Goal: Task Accomplishment & Management: Complete application form

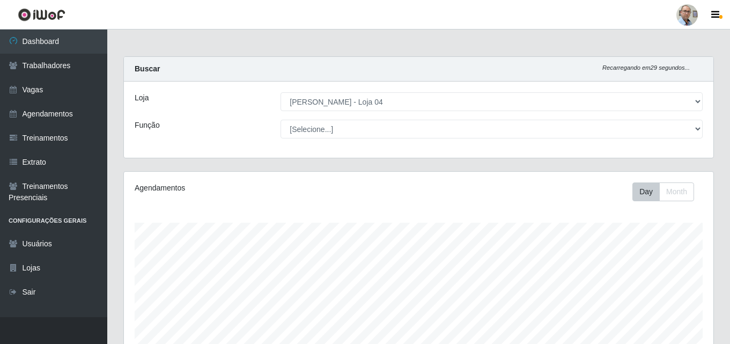
select select "251"
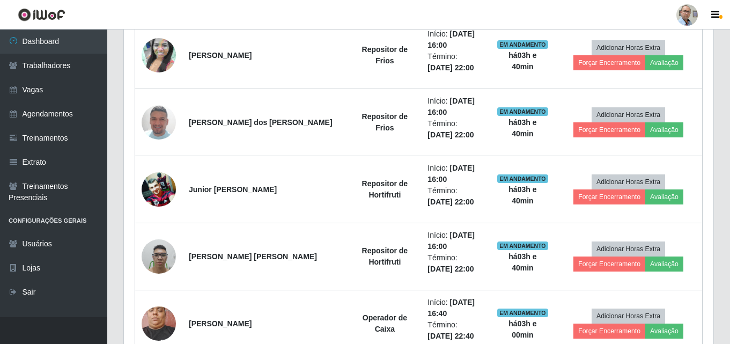
scroll to position [1050, 0]
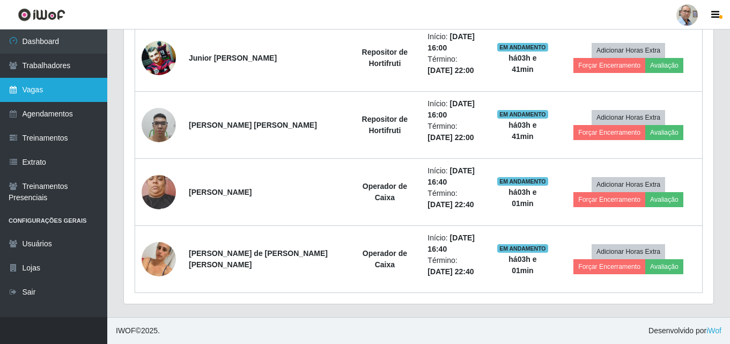
click at [46, 92] on link "Vagas" at bounding box center [53, 90] width 107 height 24
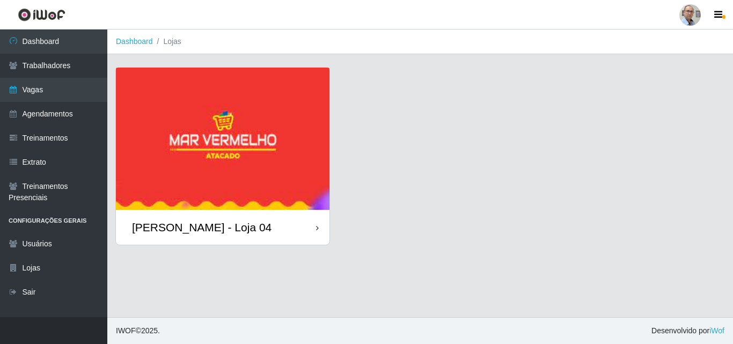
click at [188, 230] on div "[PERSON_NAME] - Loja 04" at bounding box center [202, 227] width 140 height 13
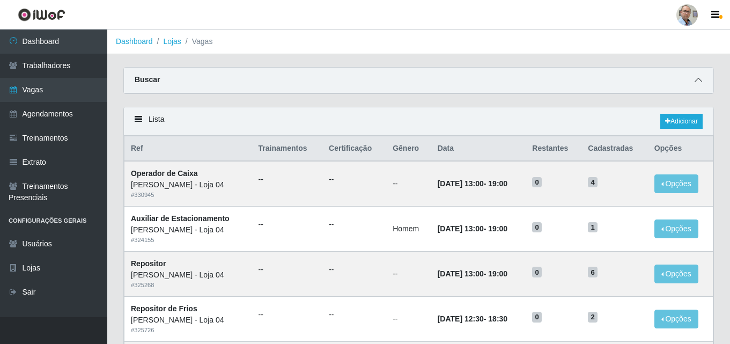
click at [698, 80] on icon at bounding box center [699, 80] width 8 height 8
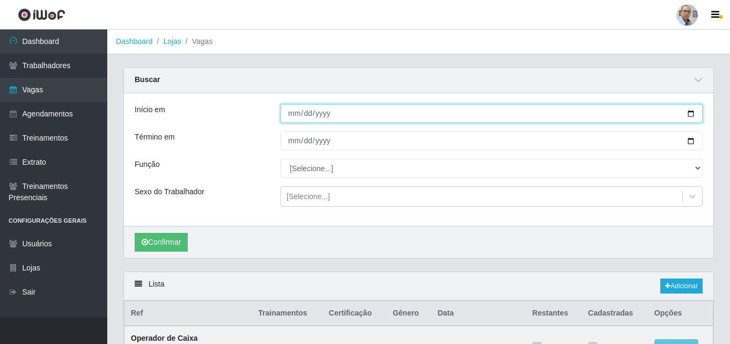
click at [691, 114] on input "Início em" at bounding box center [492, 113] width 422 height 19
type input "[DATE]"
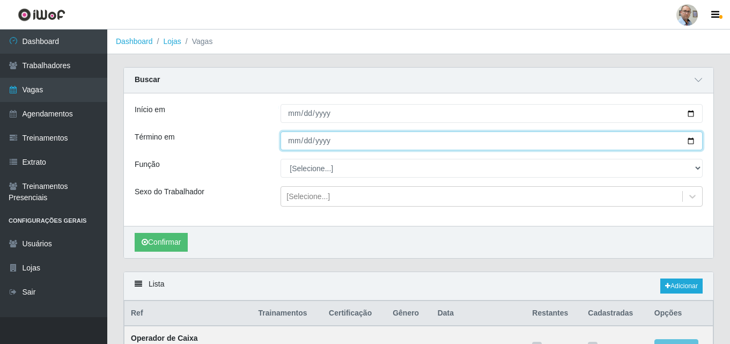
click at [687, 142] on input "Término em" at bounding box center [492, 140] width 422 height 19
type input "[DATE]"
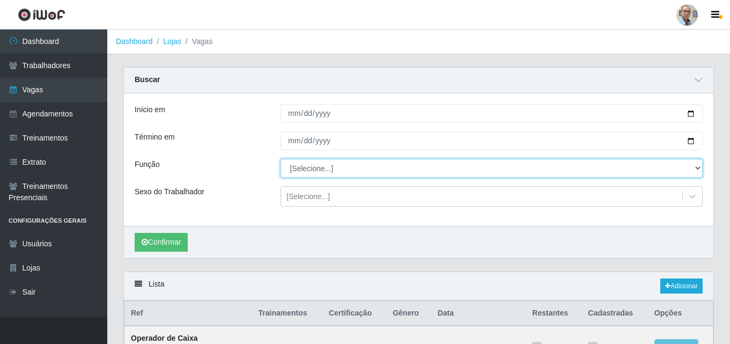
click at [324, 171] on select "[Selecione...] ASG ASG + ASG ++ Auxiliar de Depósito Auxiliar de Depósito + Aux…" at bounding box center [492, 168] width 422 height 19
click at [281, 159] on select "[Selecione...] ASG ASG + ASG ++ Auxiliar de Depósito Auxiliar de Depósito + Aux…" at bounding box center [492, 168] width 422 height 19
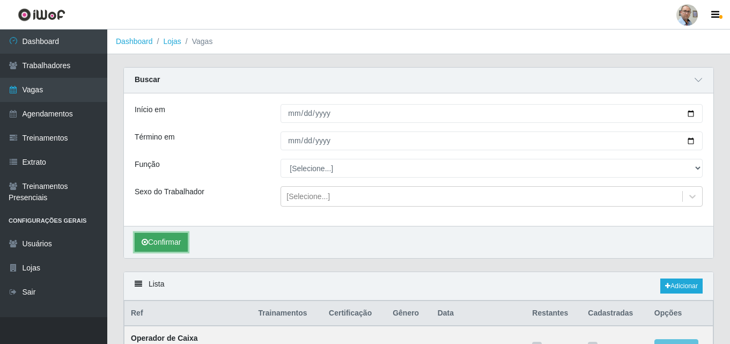
click at [160, 245] on button "Confirmar" at bounding box center [161, 242] width 53 height 19
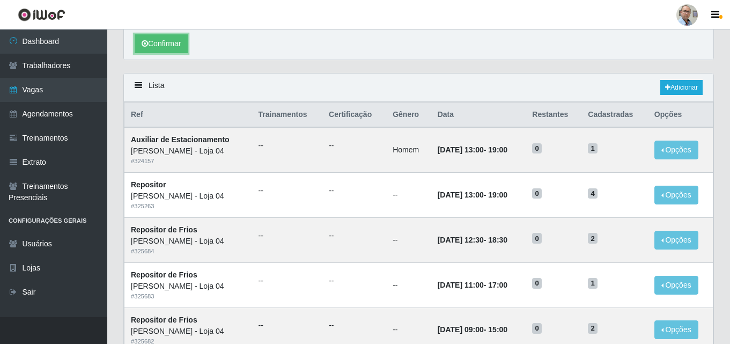
scroll to position [138, 0]
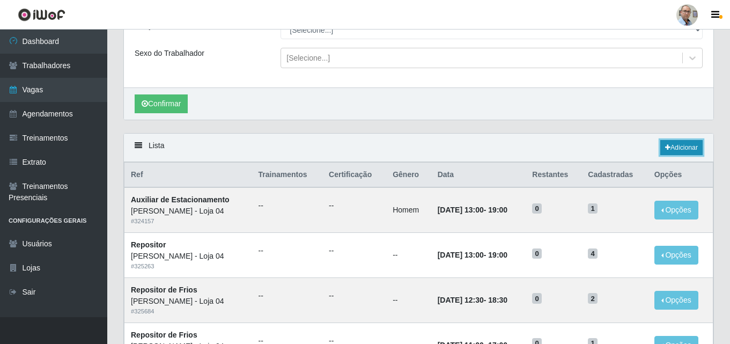
click at [683, 148] on link "Adicionar" at bounding box center [682, 147] width 42 height 15
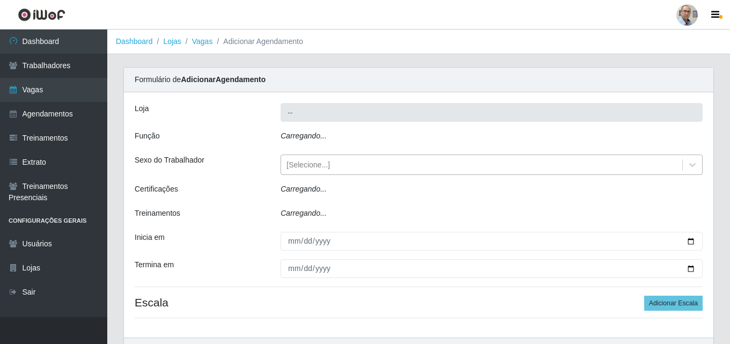
type input "[PERSON_NAME] - Loja 04"
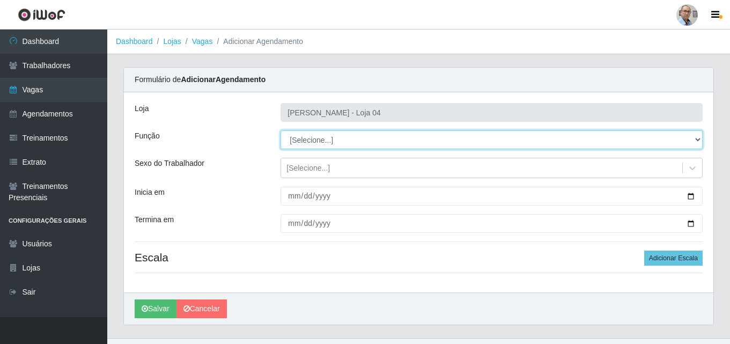
click at [349, 140] on select "[Selecione...] ASG ASG + ASG ++ Auxiliar de Depósito Auxiliar de Depósito + Aux…" at bounding box center [492, 139] width 422 height 19
select select "110"
click at [281, 130] on select "[Selecione...] ASG ASG + ASG ++ Auxiliar de Depósito Auxiliar de Depósito + Aux…" at bounding box center [492, 139] width 422 height 19
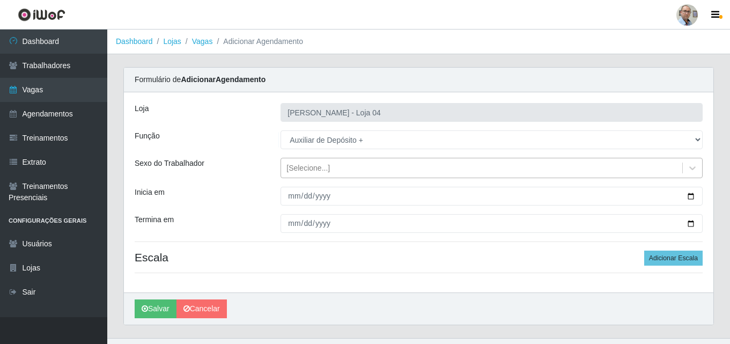
click at [316, 165] on div "[Selecione...]" at bounding box center [308, 168] width 43 height 11
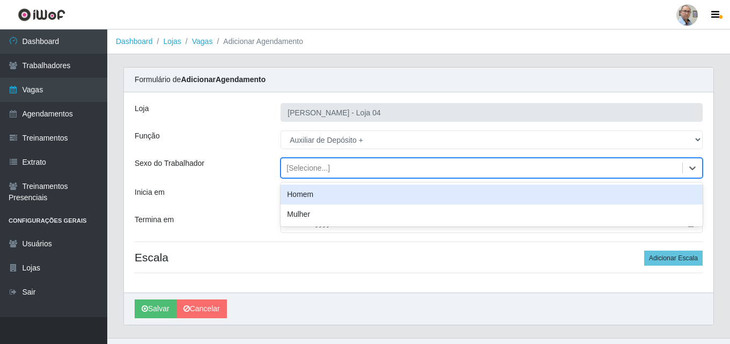
click at [304, 191] on div "Homem" at bounding box center [492, 195] width 422 height 20
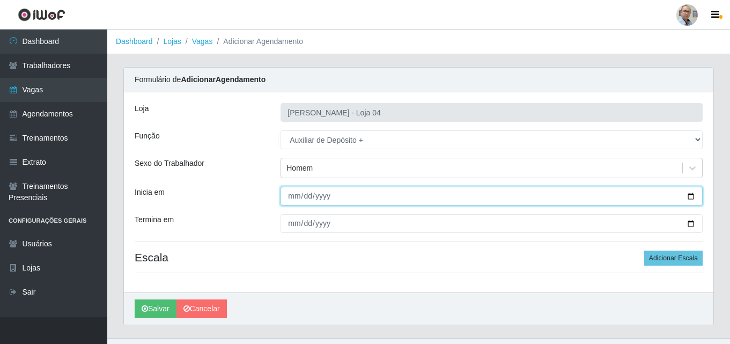
click at [690, 197] on input "Inicia em" at bounding box center [492, 196] width 422 height 19
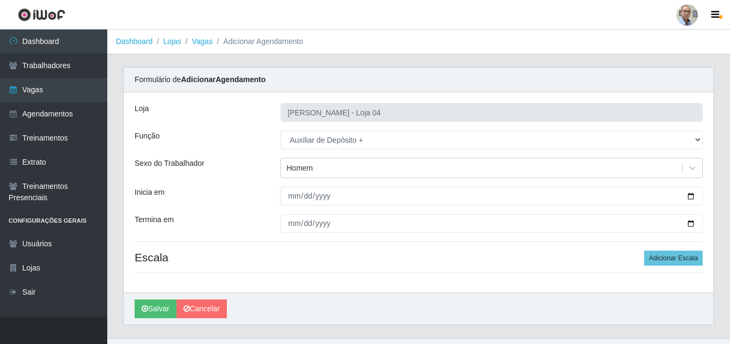
click at [458, 319] on div "[PERSON_NAME]" at bounding box center [419, 308] width 590 height 32
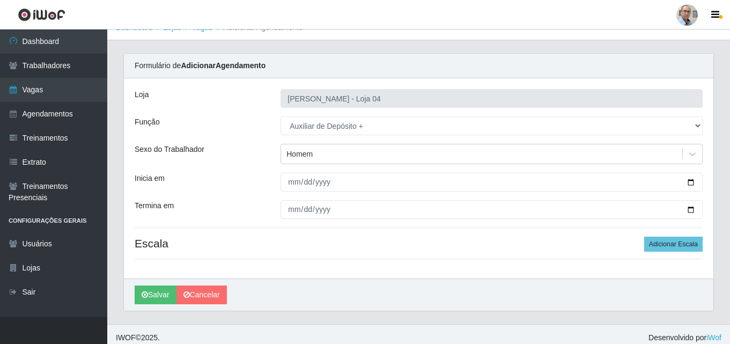
scroll to position [21, 0]
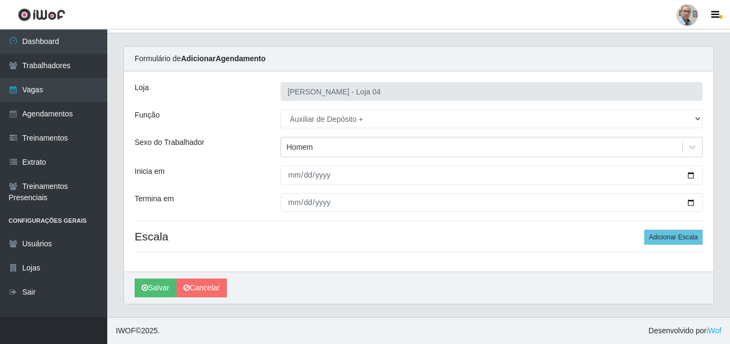
click at [435, 280] on div "[PERSON_NAME]" at bounding box center [419, 288] width 590 height 32
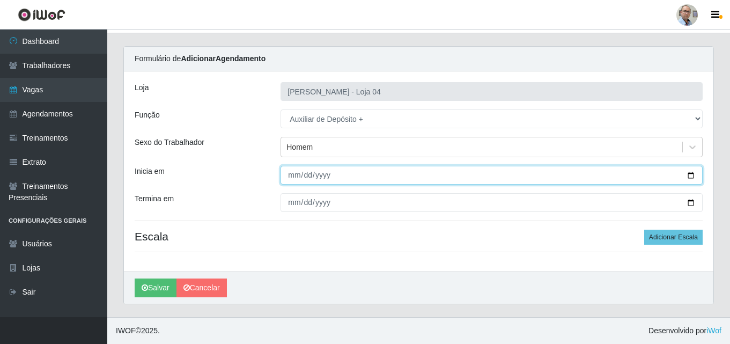
click at [690, 174] on input "Inicia em" at bounding box center [492, 175] width 422 height 19
type input "[DATE]"
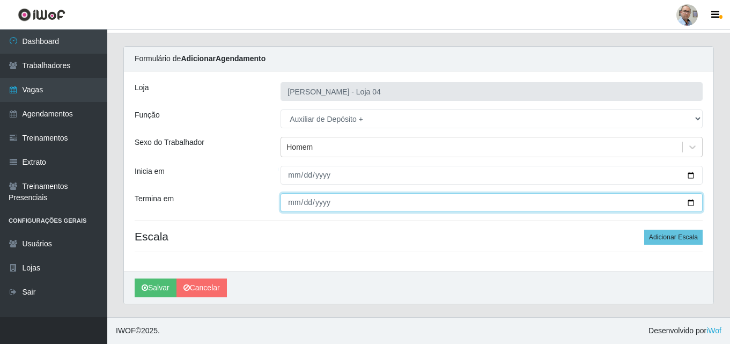
click at [692, 202] on input "Termina em" at bounding box center [492, 202] width 422 height 19
click at [689, 203] on input "[DATE]" at bounding box center [492, 202] width 422 height 19
type input "[DATE]"
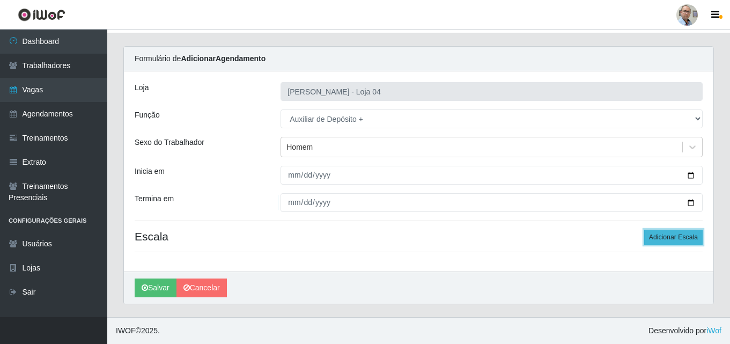
click at [677, 237] on button "Adicionar Escala" at bounding box center [673, 237] width 58 height 15
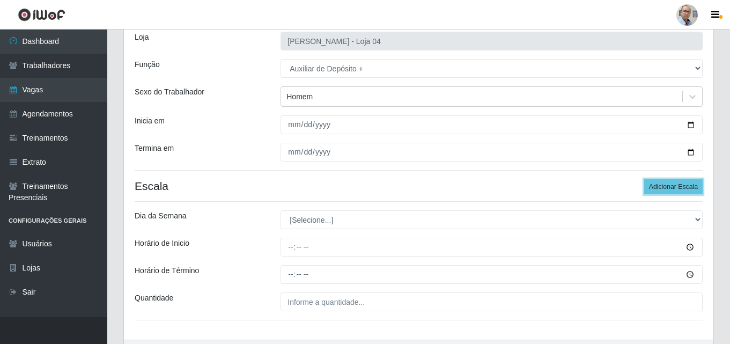
scroll to position [128, 0]
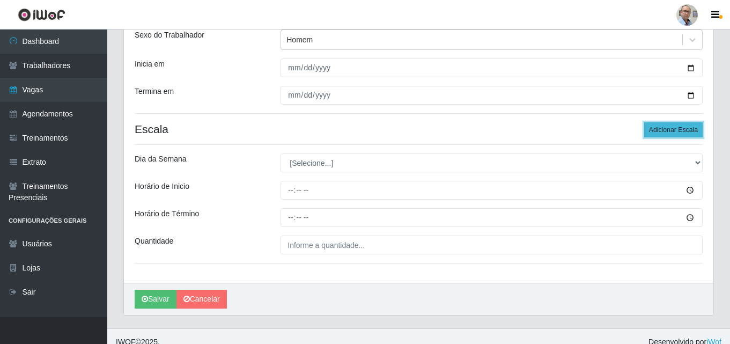
click at [676, 129] on button "Adicionar Escala" at bounding box center [673, 129] width 58 height 15
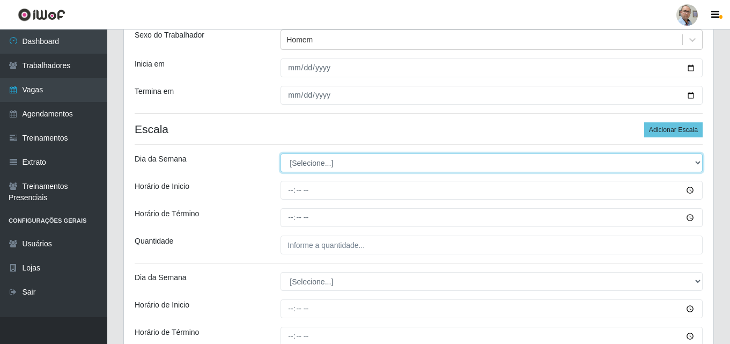
click at [314, 159] on select "[Selecione...] Segunda Terça Quarta Quinta Sexta Sábado Domingo" at bounding box center [492, 162] width 422 height 19
select select "6"
click at [281, 153] on select "[Selecione...] Segunda Terça Quarta Quinta Sexta Sábado Domingo" at bounding box center [492, 162] width 422 height 19
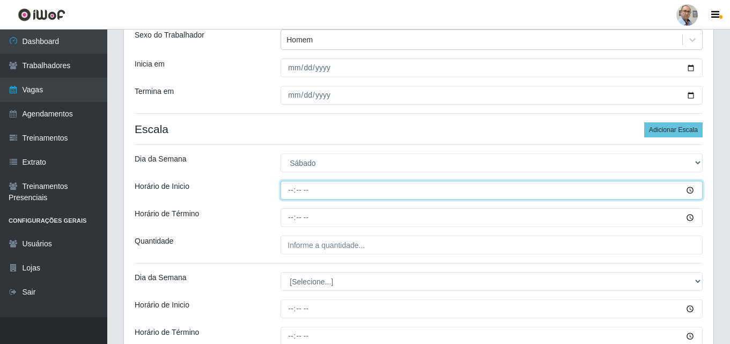
click at [288, 187] on input "Horário de Inicio" at bounding box center [492, 190] width 422 height 19
type input "23:00"
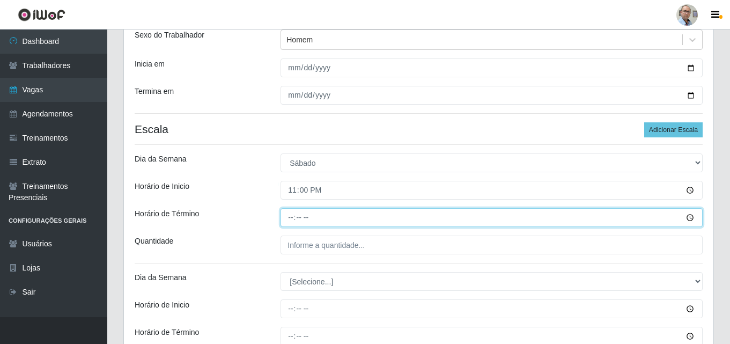
type input "05:00"
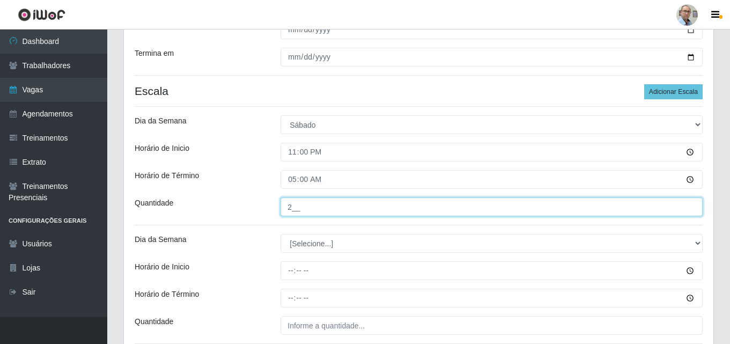
scroll to position [258, 0]
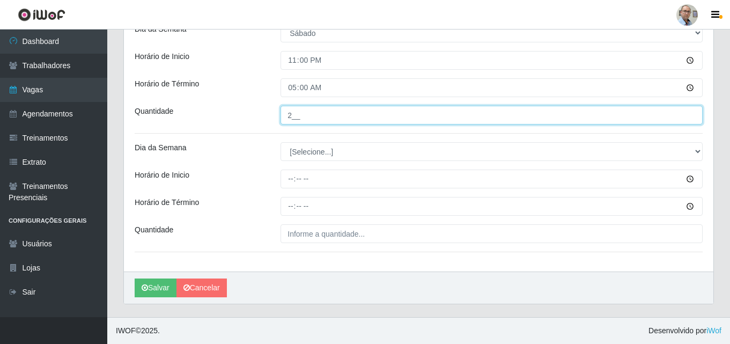
type input "2__"
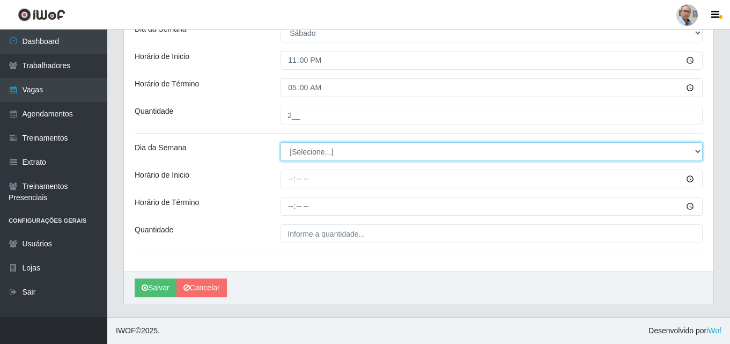
click at [305, 153] on select "[Selecione...] Segunda Terça Quarta Quinta Sexta Sábado Domingo" at bounding box center [492, 151] width 422 height 19
select select "0"
click at [281, 142] on select "[Selecione...] Segunda Terça Quarta Quinta Sexta Sábado Domingo" at bounding box center [492, 151] width 422 height 19
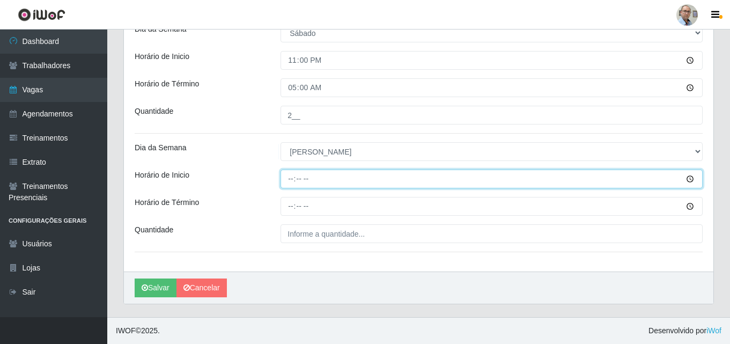
click at [290, 180] on input "Horário de Inicio" at bounding box center [492, 179] width 422 height 19
type input "07:00"
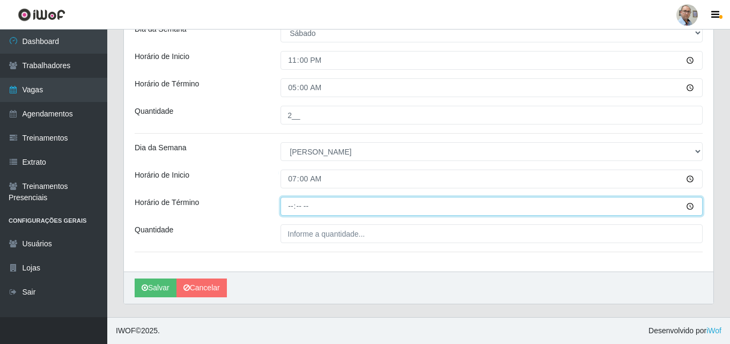
type input "13:00"
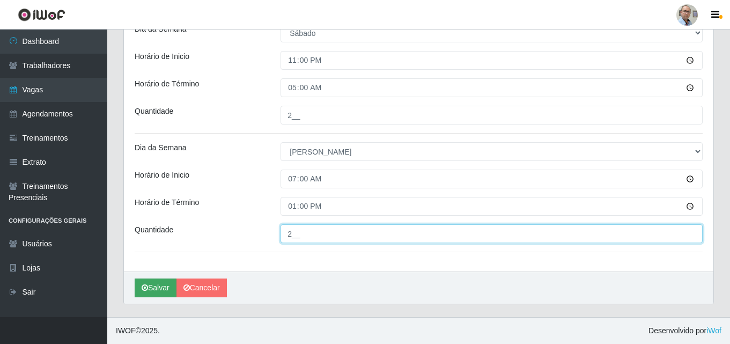
type input "2__"
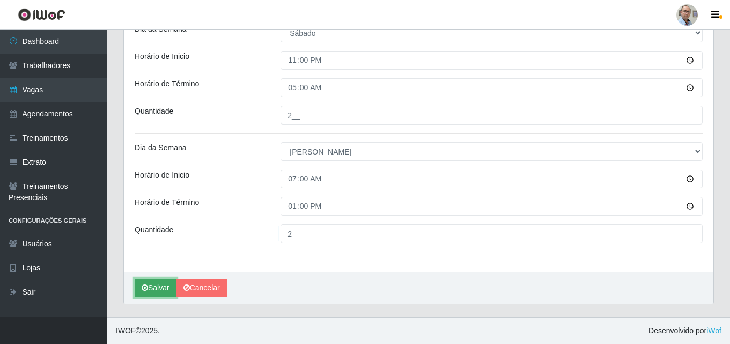
click at [155, 288] on button "Salvar" at bounding box center [156, 287] width 42 height 19
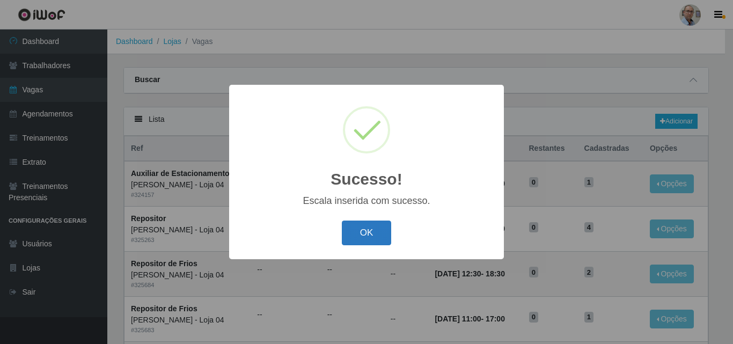
click at [355, 235] on button "OK" at bounding box center [367, 233] width 50 height 25
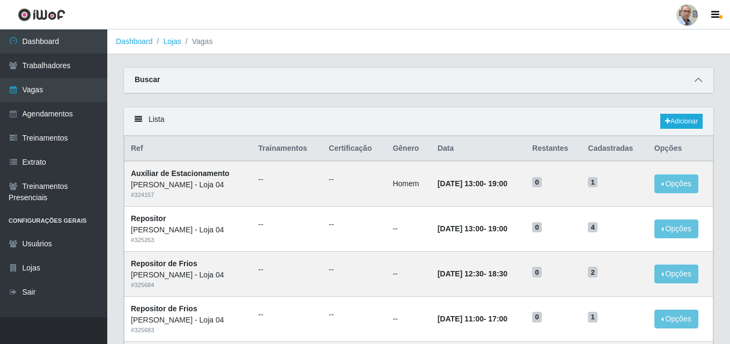
click at [701, 81] on icon at bounding box center [699, 80] width 8 height 8
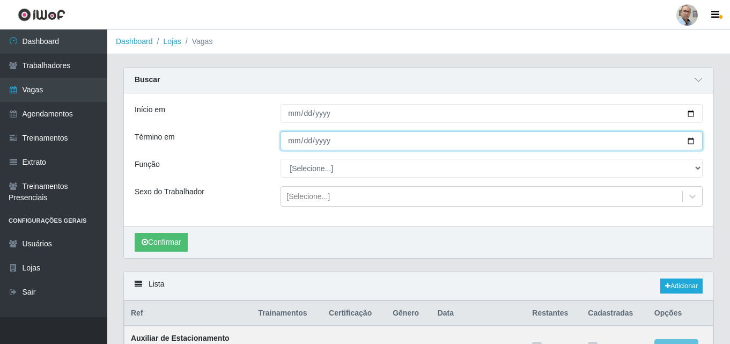
click at [692, 140] on input "[DATE]" at bounding box center [492, 140] width 422 height 19
click at [694, 143] on input "[DATE]" at bounding box center [492, 140] width 422 height 19
type input "[DATE]"
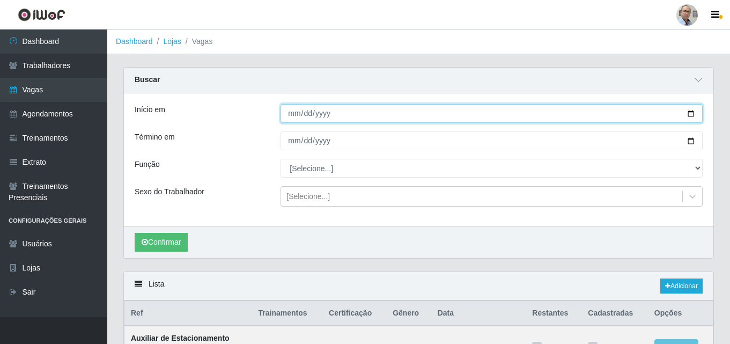
click at [690, 114] on input "[DATE]" at bounding box center [492, 113] width 422 height 19
type input "[DATE]"
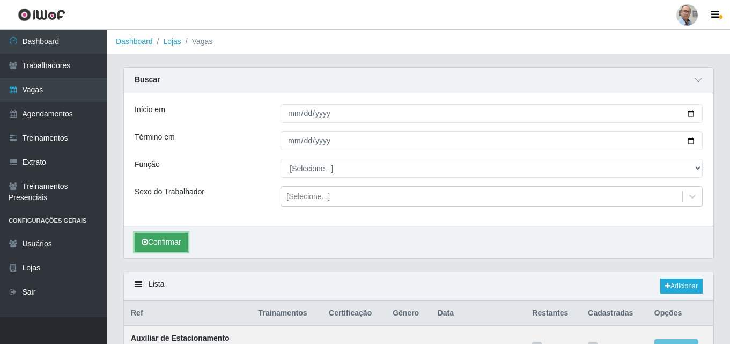
click at [167, 242] on button "Confirmar" at bounding box center [161, 242] width 53 height 19
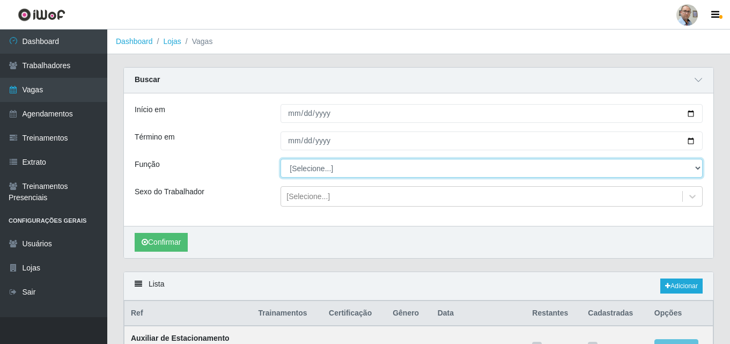
click at [339, 168] on select "[Selecione...] ASG ASG + ASG ++ Auxiliar de Depósito Auxiliar de Depósito + Aux…" at bounding box center [492, 168] width 422 height 19
select select "110"
click at [281, 159] on select "[Selecione...] ASG ASG + ASG ++ Auxiliar de Depósito Auxiliar de Depósito + Aux…" at bounding box center [492, 168] width 422 height 19
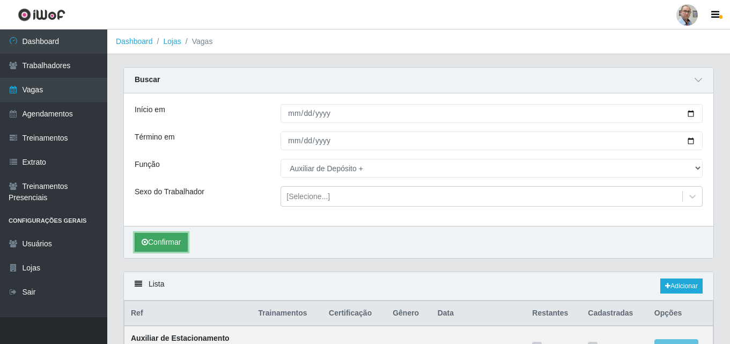
click at [170, 241] on button "Confirmar" at bounding box center [161, 242] width 53 height 19
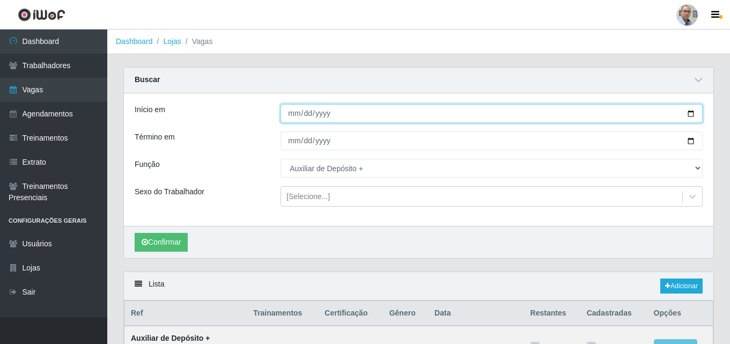
click at [691, 114] on input "[DATE]" at bounding box center [492, 113] width 422 height 19
type input "[DATE]"
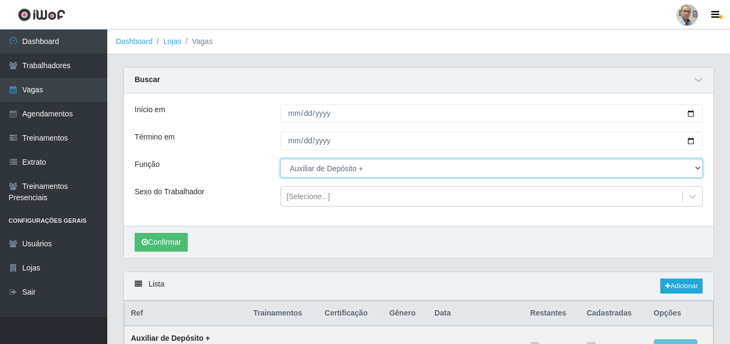
click at [349, 170] on select "[Selecione...] ASG ASG + ASG ++ Auxiliar de Depósito Auxiliar de Depósito + Aux…" at bounding box center [492, 168] width 422 height 19
select select "[Selecione...]"
click at [281, 159] on select "[Selecione...] ASG ASG + ASG ++ Auxiliar de Depósito Auxiliar de Depósito + Aux…" at bounding box center [492, 168] width 422 height 19
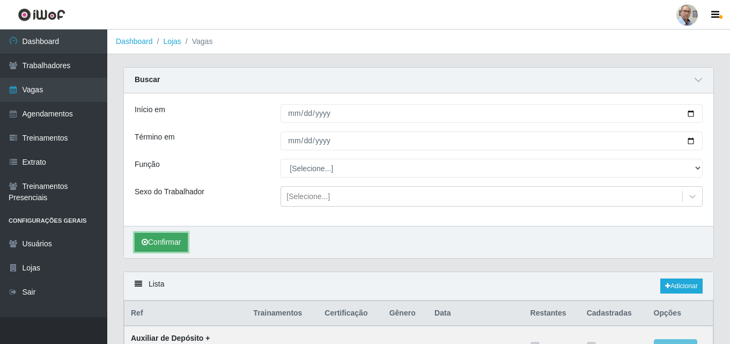
click at [171, 241] on button "Confirmar" at bounding box center [161, 242] width 53 height 19
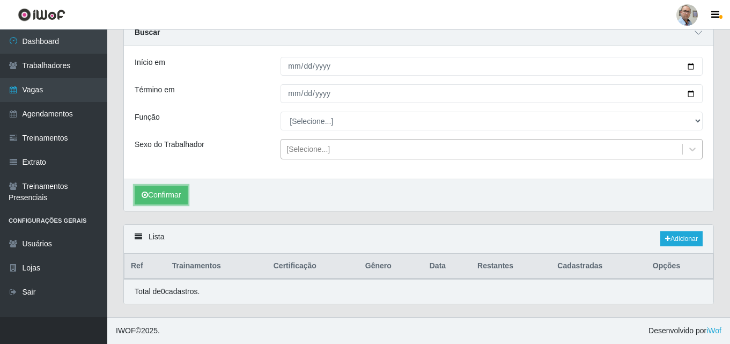
scroll to position [48, 0]
click at [387, 134] on div "Início em [DATE] Término em [DATE] Função [Selecione...] ASG ASG + ASG ++ Auxil…" at bounding box center [419, 112] width 590 height 133
click at [150, 194] on button "Confirmar" at bounding box center [161, 195] width 53 height 19
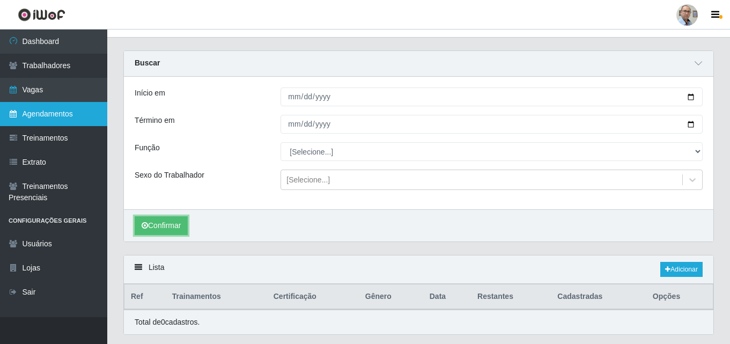
scroll to position [0, 0]
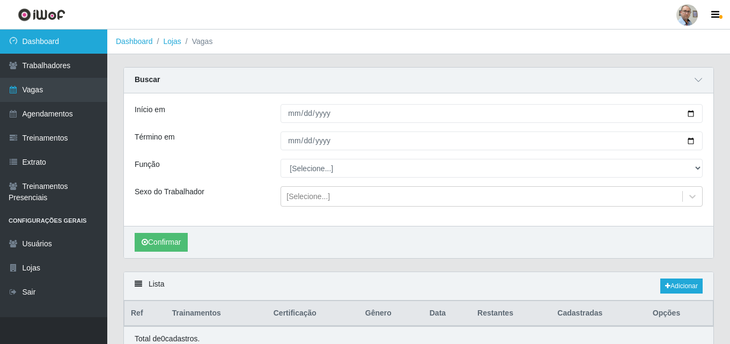
click at [46, 45] on link "Dashboard" at bounding box center [53, 42] width 107 height 24
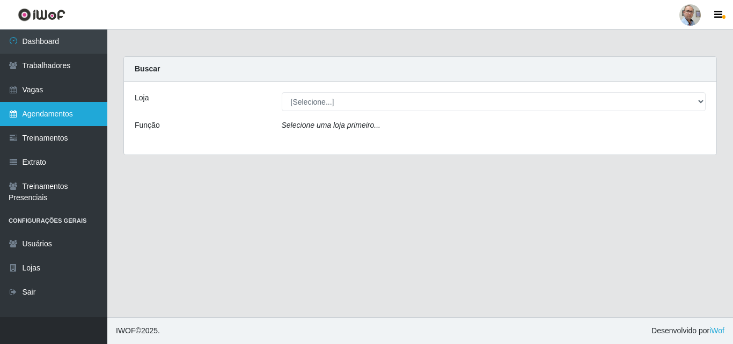
click at [42, 109] on link "Agendamentos" at bounding box center [53, 114] width 107 height 24
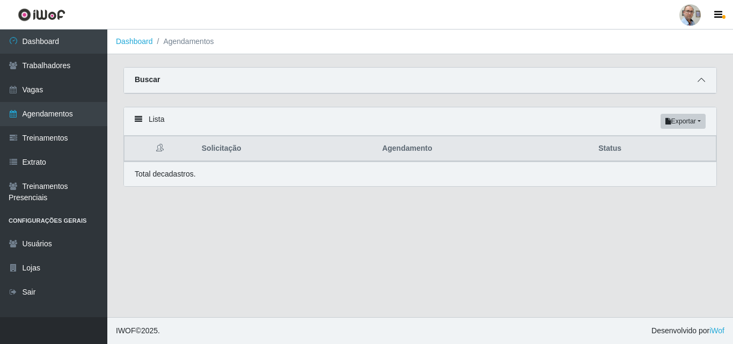
click at [700, 82] on icon at bounding box center [702, 80] width 8 height 8
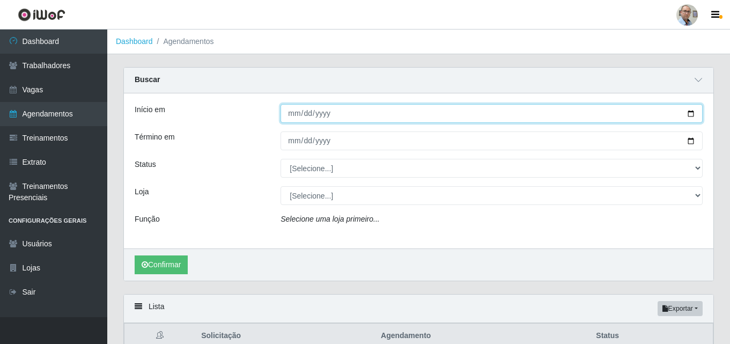
click at [692, 116] on input "Início em" at bounding box center [492, 113] width 422 height 19
click at [692, 112] on input "[DATE]" at bounding box center [492, 113] width 422 height 19
type input "[DATE]"
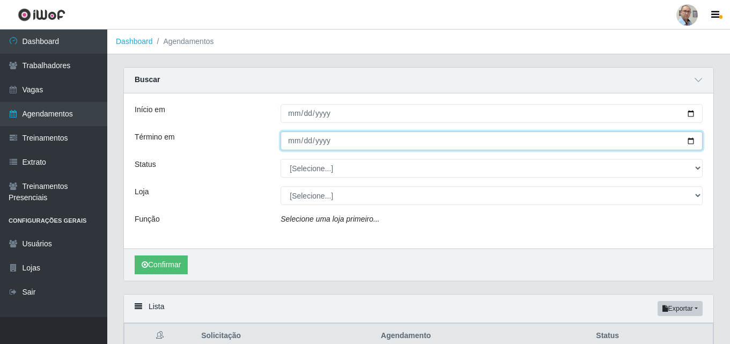
click at [691, 143] on input "Término em" at bounding box center [492, 140] width 422 height 19
type input "[DATE]"
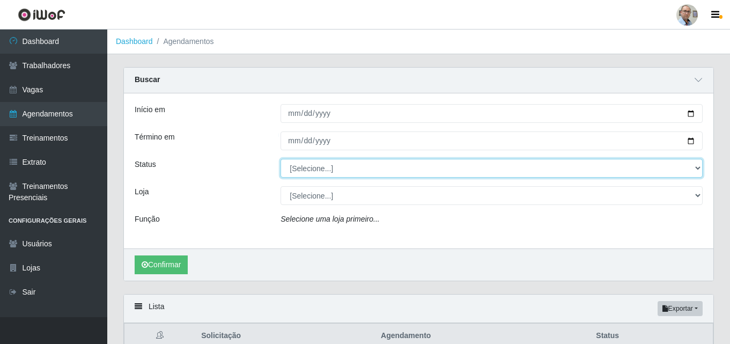
click at [316, 166] on select "[Selecione...] AGENDADO AGUARDANDO LIBERAR EM ANDAMENTO EM REVISÃO FINALIZADO C…" at bounding box center [492, 168] width 422 height 19
select select "AGENDADO"
click at [281, 159] on select "[Selecione...] AGENDADO AGUARDANDO LIBERAR EM ANDAMENTO EM REVISÃO FINALIZADO C…" at bounding box center [492, 168] width 422 height 19
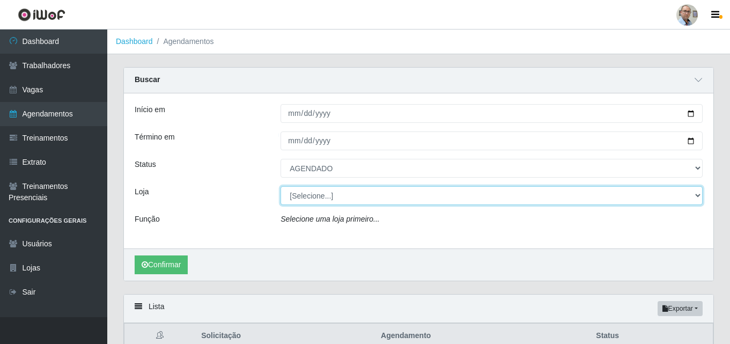
click at [307, 195] on select "[Selecione...] Mar Vermelho - Loja 04" at bounding box center [492, 195] width 422 height 19
select select "251"
click at [281, 187] on select "[Selecione...] Mar Vermelho - Loja 04" at bounding box center [492, 195] width 422 height 19
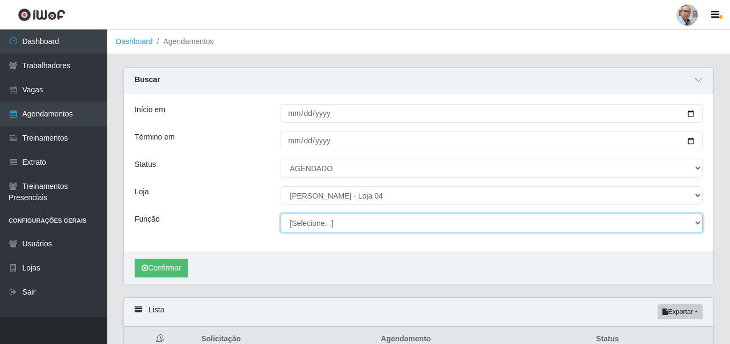
click at [320, 217] on select "[Selecione...] ASG ASG + ASG ++ Auxiliar de Depósito Auxiliar de Depósito + Aux…" at bounding box center [492, 223] width 422 height 19
select select "110"
click at [281, 214] on select "[Selecione...] ASG ASG + ASG ++ Auxiliar de Depósito Auxiliar de Depósito + Aux…" at bounding box center [492, 223] width 422 height 19
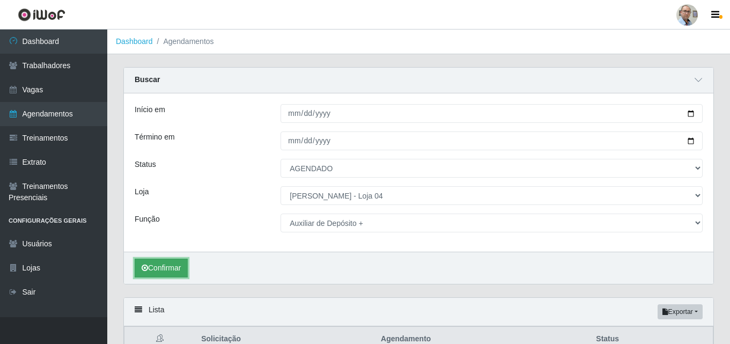
click at [159, 273] on button "Confirmar" at bounding box center [161, 268] width 53 height 19
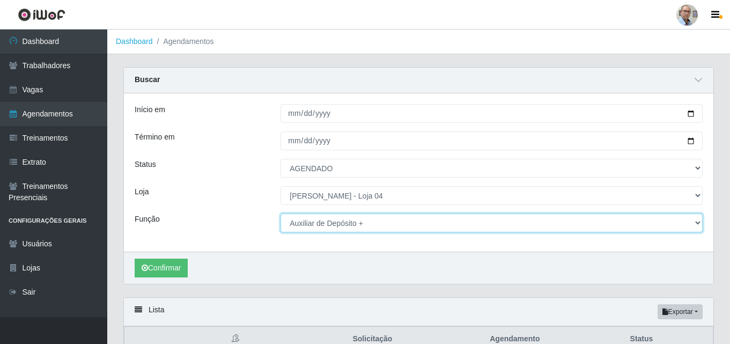
click at [338, 219] on select "[Selecione...] ASG ASG + ASG ++ Auxiliar de Depósito Auxiliar de Depósito + Aux…" at bounding box center [492, 223] width 422 height 19
select select "24"
click at [281, 214] on select "[Selecione...] ASG ASG + ASG ++ Auxiliar de Depósito Auxiliar de Depósito + Aux…" at bounding box center [492, 223] width 422 height 19
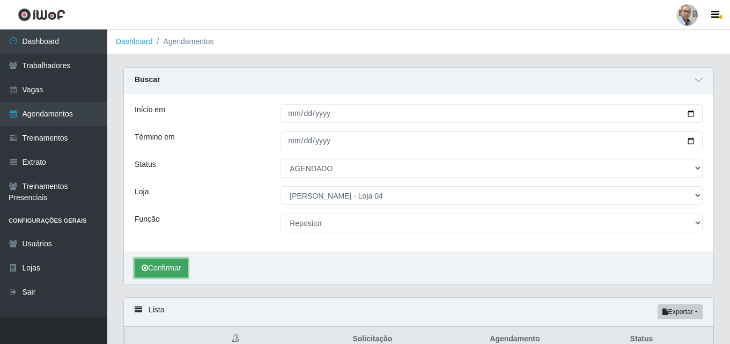
click at [157, 268] on button "Confirmar" at bounding box center [161, 268] width 53 height 19
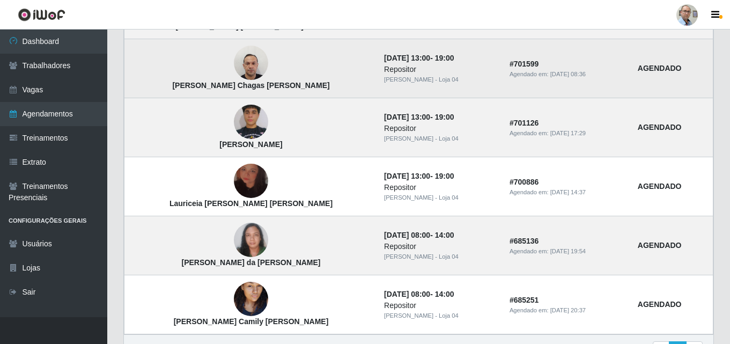
scroll to position [376, 0]
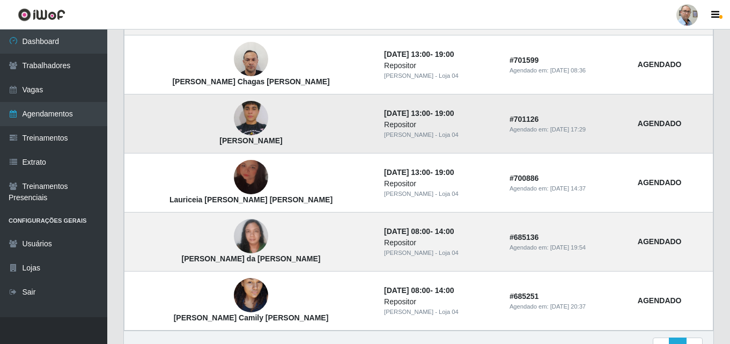
click at [234, 115] on img at bounding box center [251, 118] width 34 height 76
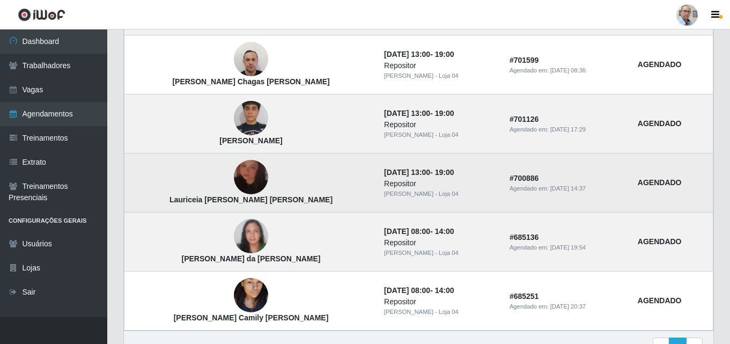
click at [234, 178] on img at bounding box center [251, 177] width 34 height 61
click at [234, 170] on img at bounding box center [251, 177] width 34 height 61
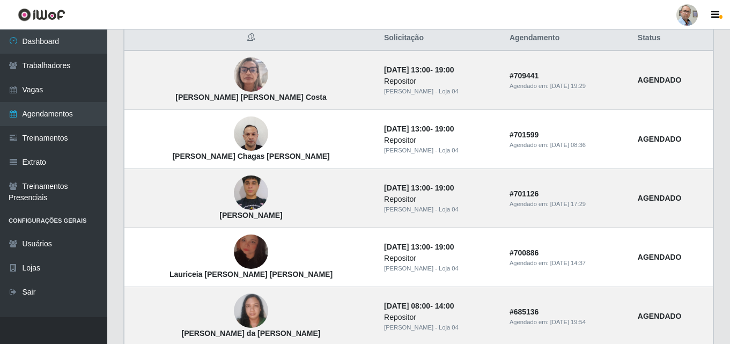
scroll to position [221, 0]
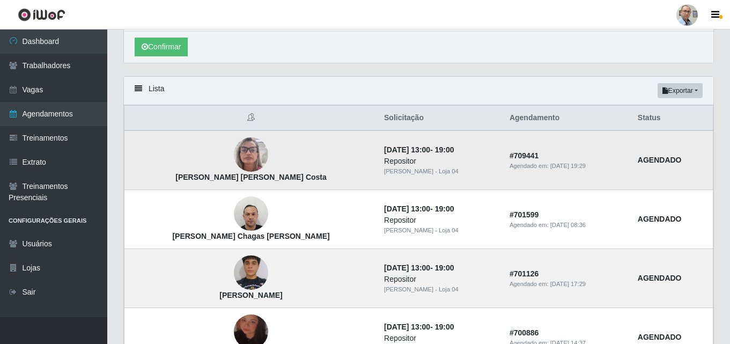
click at [234, 149] on img at bounding box center [251, 155] width 34 height 46
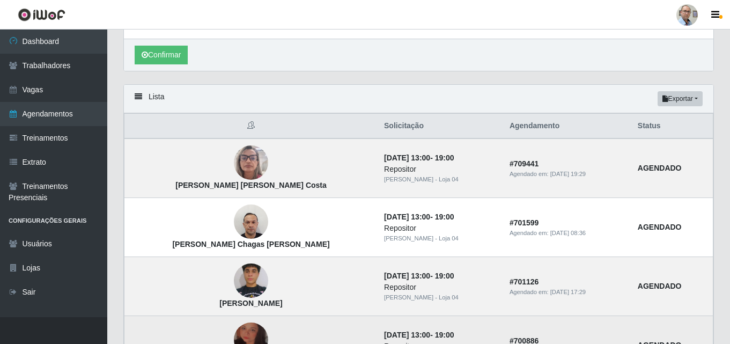
scroll to position [0, 0]
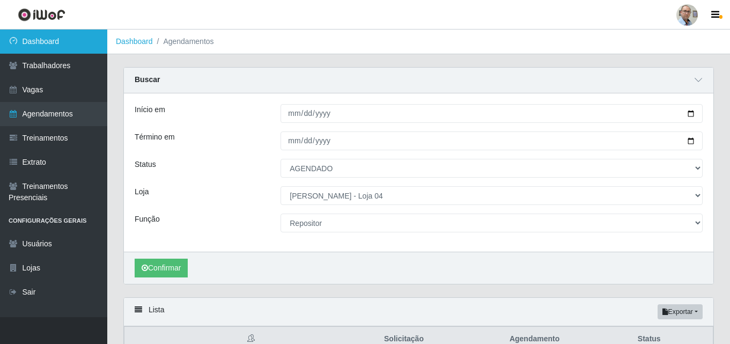
click at [37, 46] on link "Dashboard" at bounding box center [53, 42] width 107 height 24
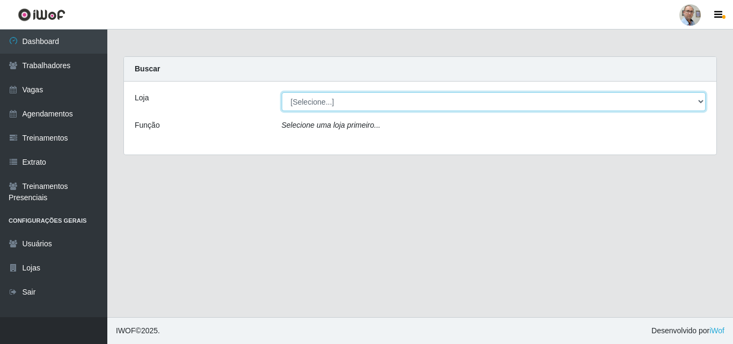
click at [328, 101] on select "[Selecione...] Mar Vermelho - Loja 04" at bounding box center [494, 101] width 424 height 19
select select "251"
click at [282, 92] on select "[Selecione...] Mar Vermelho - Loja 04" at bounding box center [494, 101] width 424 height 19
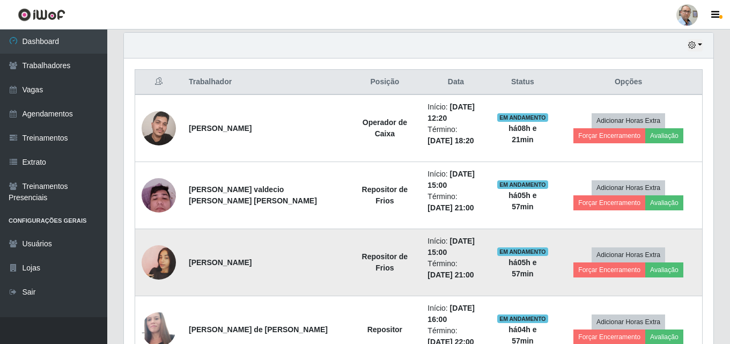
scroll to position [429, 0]
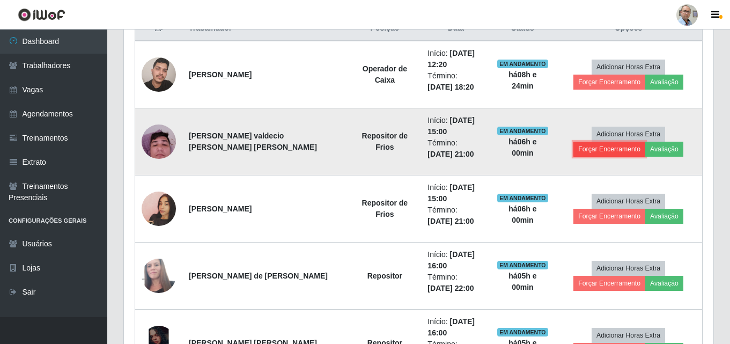
click at [644, 142] on button "Forçar Encerramento" at bounding box center [610, 149] width 72 height 15
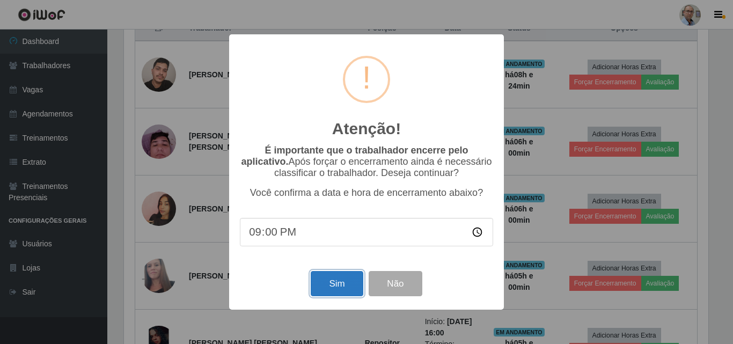
click at [336, 287] on button "Sim" at bounding box center [337, 283] width 52 height 25
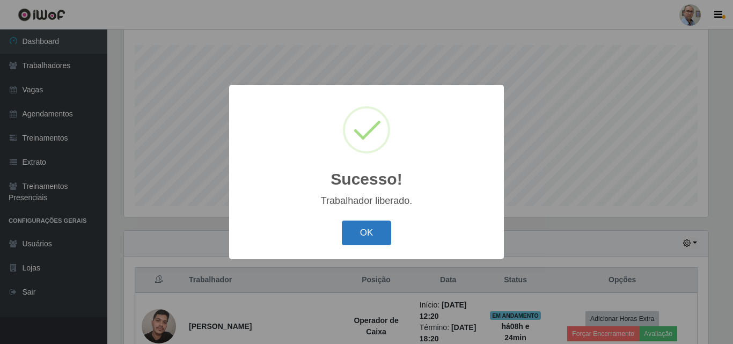
click at [378, 237] on button "OK" at bounding box center [367, 233] width 50 height 25
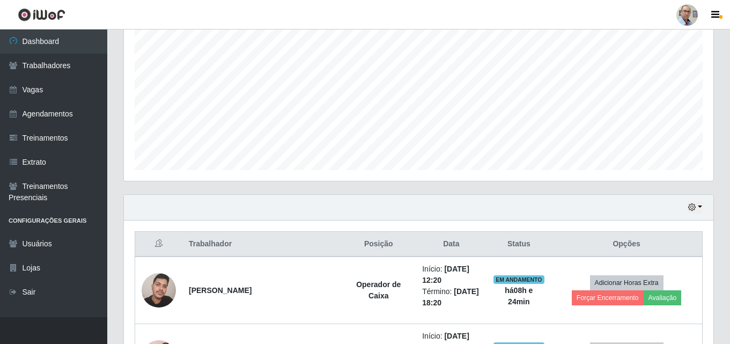
scroll to position [339, 0]
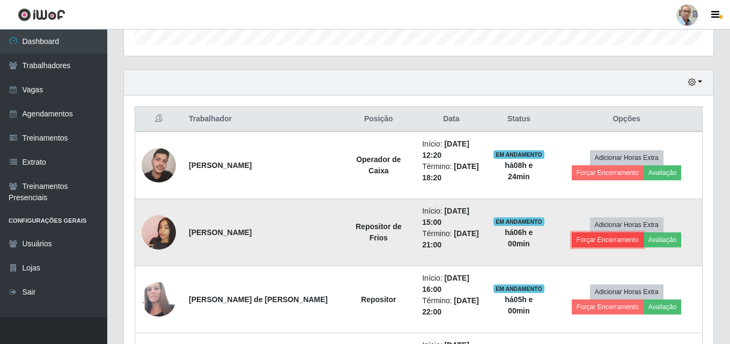
click at [644, 232] on button "Forçar Encerramento" at bounding box center [608, 239] width 72 height 15
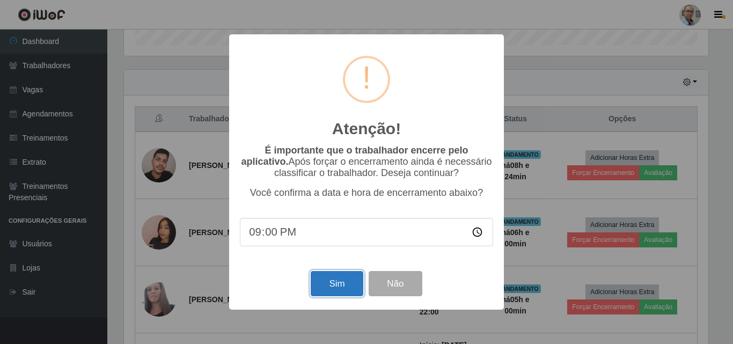
click at [348, 288] on button "Sim" at bounding box center [337, 283] width 52 height 25
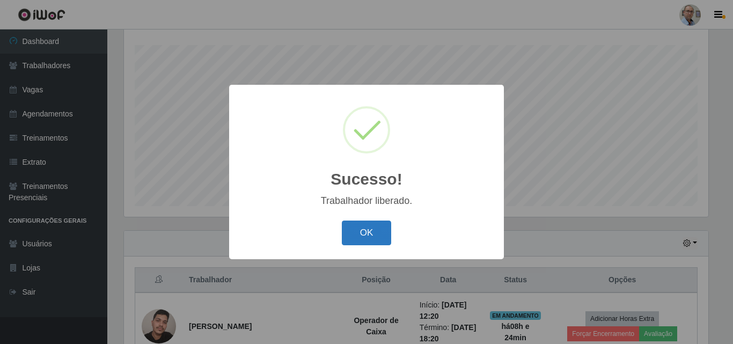
click at [373, 236] on button "OK" at bounding box center [367, 233] width 50 height 25
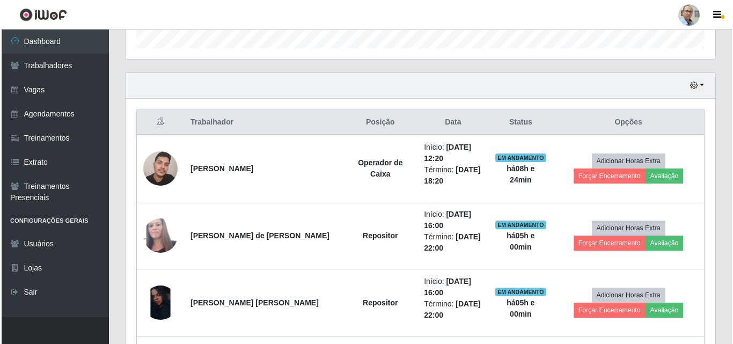
scroll to position [339, 0]
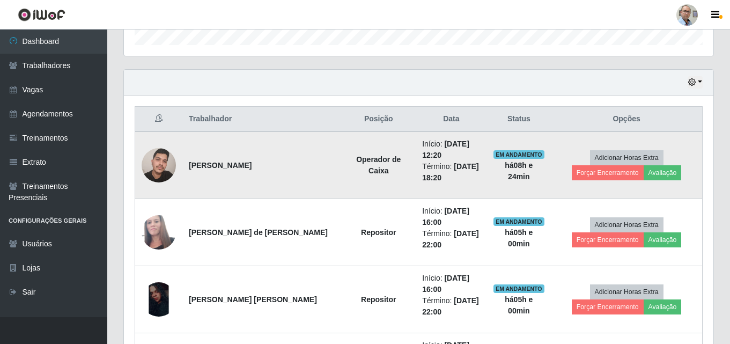
click at [160, 164] on img at bounding box center [159, 165] width 34 height 46
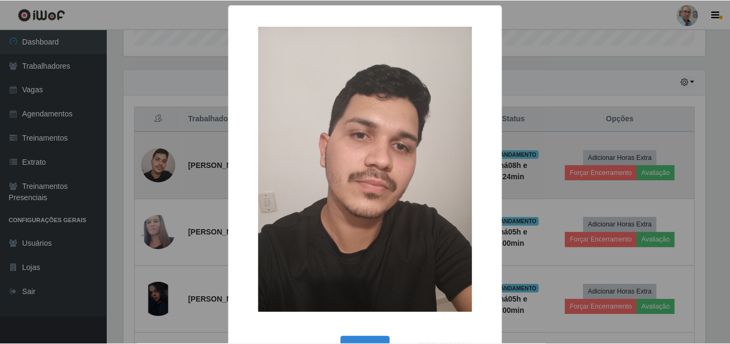
scroll to position [223, 584]
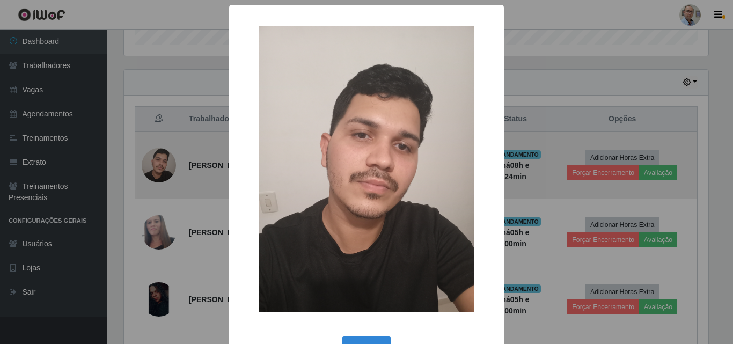
click at [160, 164] on div "× OK Cancel" at bounding box center [366, 172] width 733 height 344
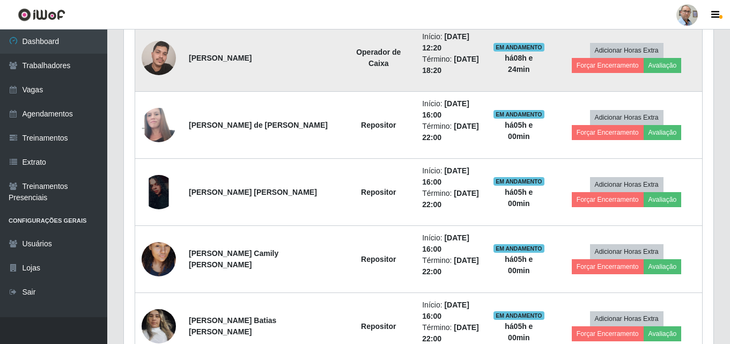
scroll to position [392, 0]
